Goal: Information Seeking & Learning: Learn about a topic

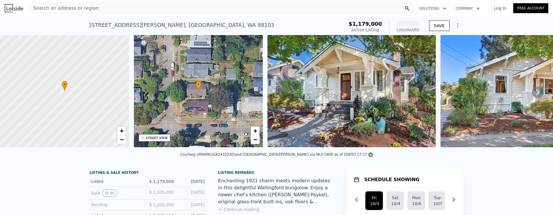
scroll to position [56, 0]
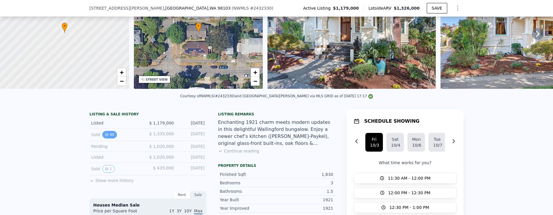
click at [107, 139] on button "40" at bounding box center [109, 135] width 14 height 8
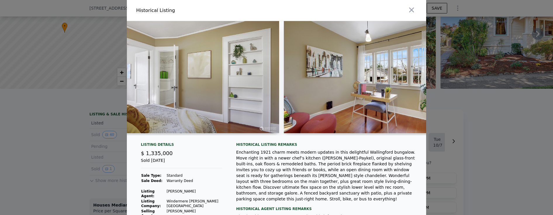
scroll to position [0, 3652]
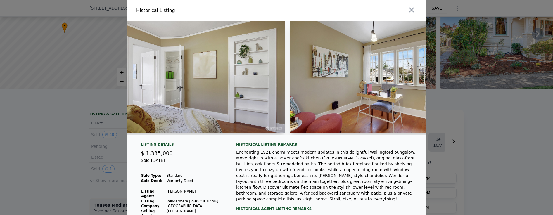
click at [222, 85] on img at bounding box center [201, 77] width 168 height 112
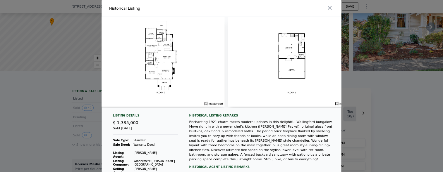
scroll to position [0, 6079]
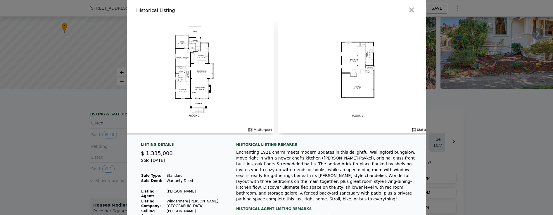
click at [193, 71] on img at bounding box center [194, 77] width 159 height 112
click at [212, 84] on img at bounding box center [194, 77] width 159 height 112
click at [211, 68] on img at bounding box center [194, 77] width 159 height 112
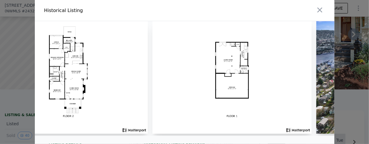
scroll to position [0, 6094]
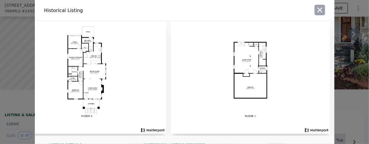
click at [318, 12] on icon "button" at bounding box center [320, 10] width 8 height 8
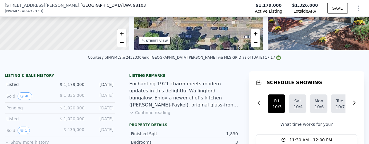
scroll to position [115, 0]
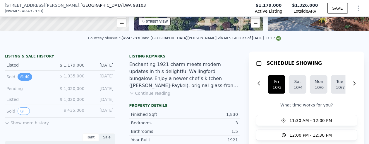
click at [27, 79] on button "40" at bounding box center [25, 77] width 14 height 8
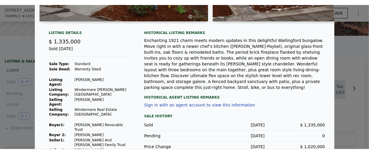
scroll to position [125, 0]
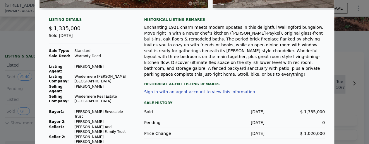
drag, startPoint x: 75, startPoint y: 104, endPoint x: 128, endPoint y: 102, distance: 53.0
click at [128, 109] on td "[PERSON_NAME] Revocable Trust" at bounding box center [102, 114] width 56 height 10
copy td "[PERSON_NAME] Revocable Trust"
click at [364, 5] on div at bounding box center [184, 72] width 369 height 144
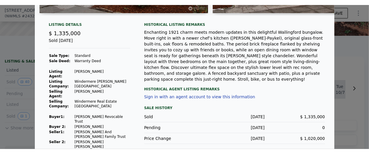
scroll to position [0, 0]
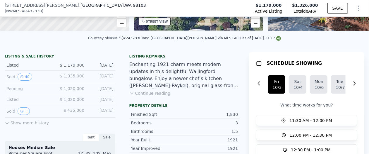
click at [364, 5] on div "[STREET_ADDRESS][PERSON_NAME] ( NWMLS # 2432330 ) Active Listing $1,179,000 Lot…" at bounding box center [184, 8] width 369 height 16
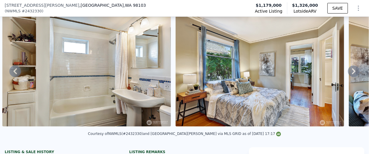
scroll to position [95, 0]
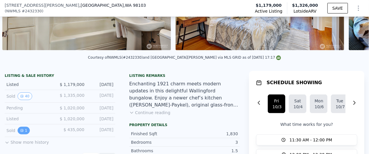
click at [25, 133] on button "1" at bounding box center [24, 130] width 12 height 8
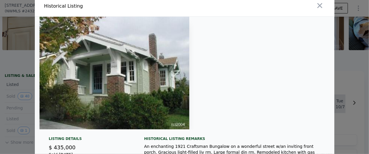
scroll to position [0, 0]
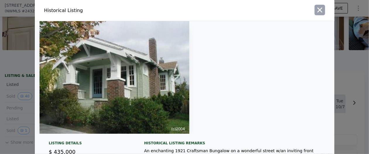
click at [320, 10] on icon "button" at bounding box center [320, 10] width 8 height 8
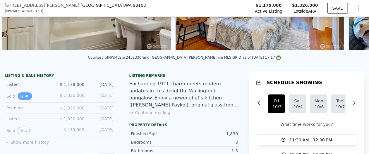
click at [23, 98] on button "40" at bounding box center [25, 96] width 14 height 8
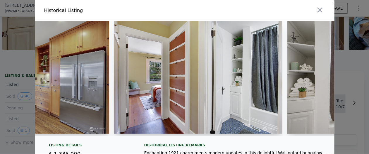
scroll to position [0, 3108]
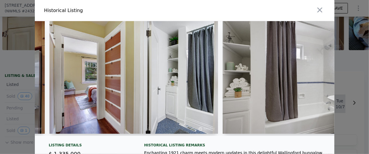
click at [216, 135] on div at bounding box center [185, 78] width 300 height 114
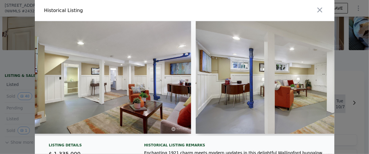
scroll to position [0, 4489]
